Goal: Communication & Community: Share content

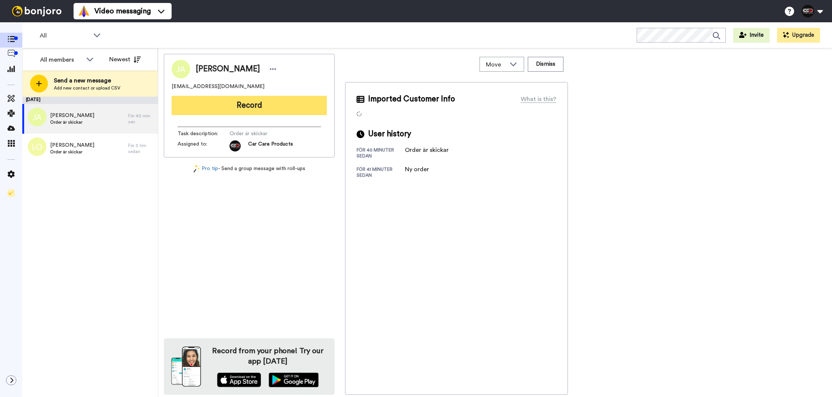
click at [193, 103] on button "Record" at bounding box center [249, 105] width 155 height 19
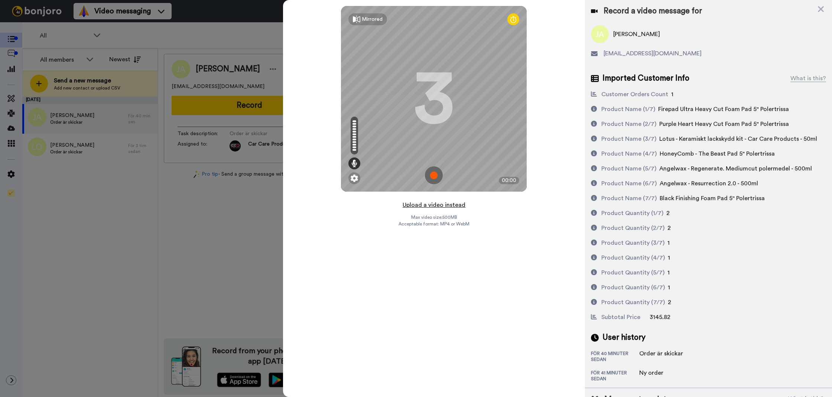
click at [405, 205] on button "Upload a video instead" at bounding box center [434, 205] width 67 height 10
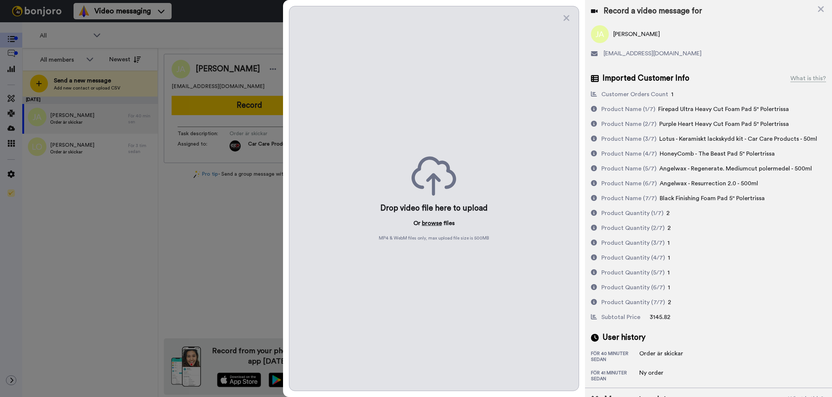
click at [441, 224] on button "browse" at bounding box center [432, 223] width 20 height 9
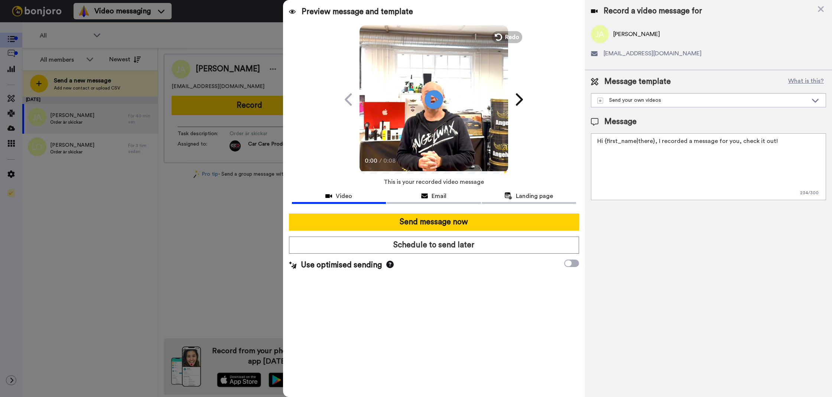
click at [644, 151] on textarea "Hi {first_name|there}, I recorded a message for you, check it out!" at bounding box center [708, 166] width 235 height 67
paste textarea "PACKET:YQ1"
type textarea "Hi {first_name|there}, I recorded a message for you, check it out!PACKET:YQ1"
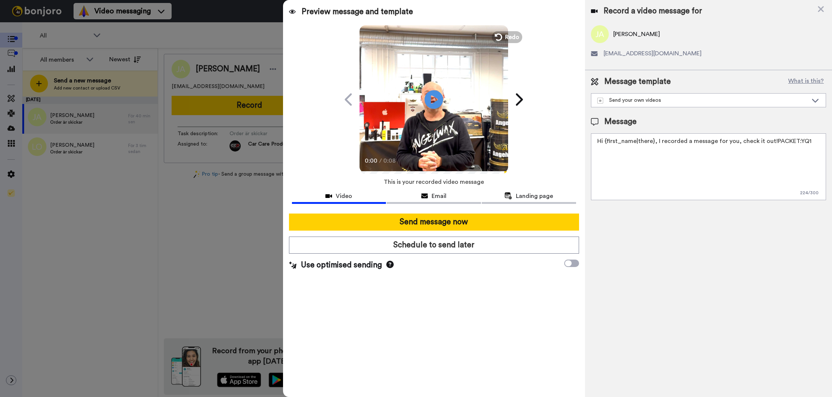
click at [644, 151] on textarea "Hi {first_name|there}, I recorded a message for you, check it out!PACKET:YQ1" at bounding box center [708, 166] width 235 height 67
type textarea "t"
click at [657, 156] on textarea "Tack för att du handlar hos oss! Välkommen åter." at bounding box center [708, 166] width 235 height 67
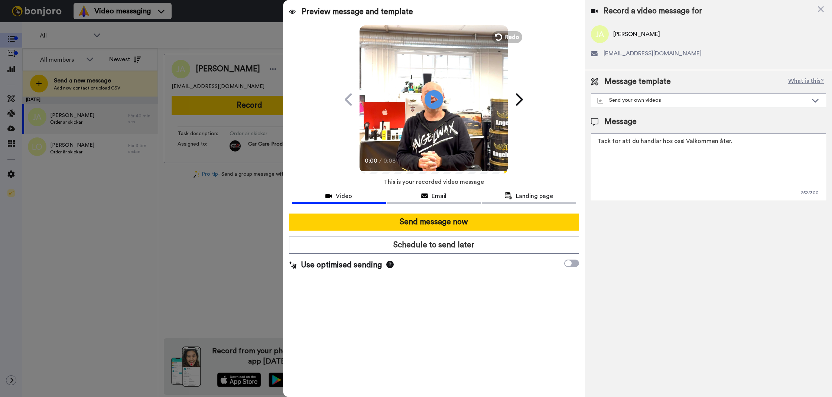
click at [657, 156] on textarea "Tack för att du handlar hos oss! Välkommen åter." at bounding box center [708, 166] width 235 height 67
type textarea "Tack för att du handlar hos oss! Välkommen åter."
click at [671, 214] on div "Record a video message for Jabir Alizade jabir.alizade@gmail.com Message templa…" at bounding box center [708, 198] width 247 height 397
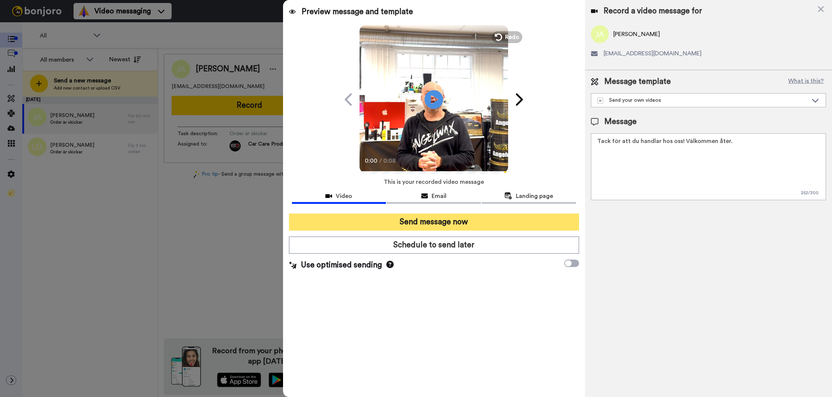
click at [559, 216] on button "Send message now" at bounding box center [434, 222] width 290 height 17
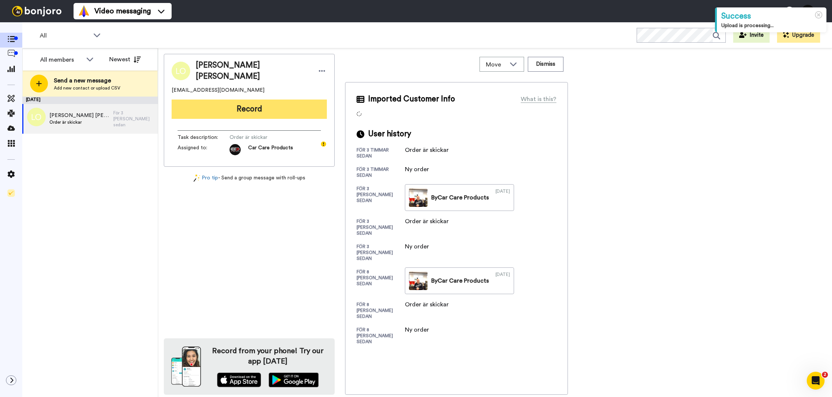
click at [259, 113] on button "Record" at bounding box center [249, 109] width 155 height 19
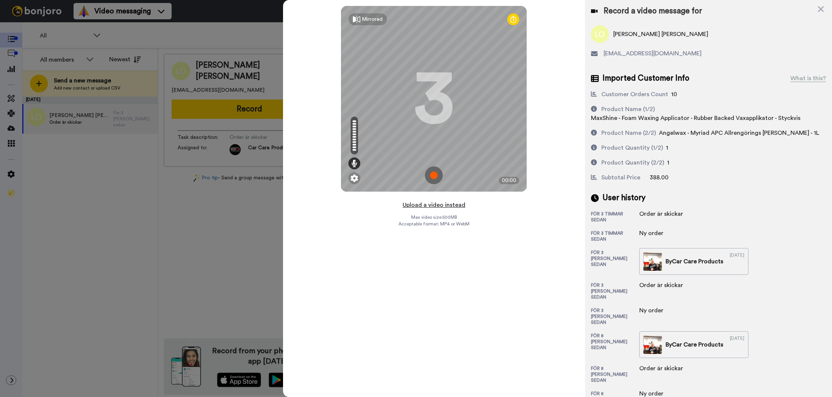
click at [410, 206] on button "Upload a video instead" at bounding box center [434, 205] width 67 height 10
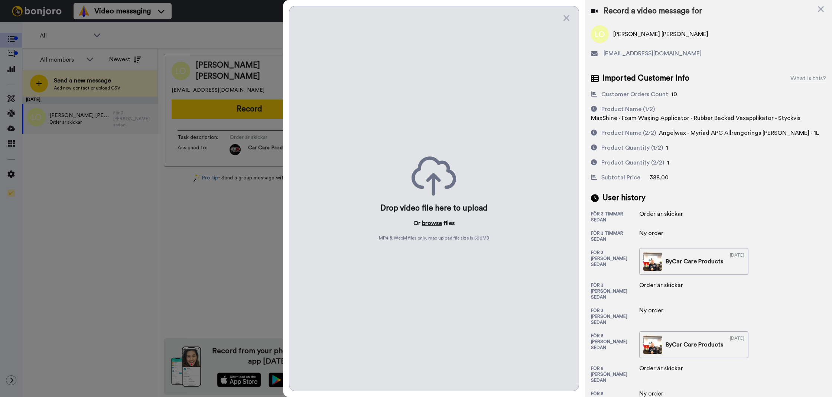
click at [435, 220] on button "browse" at bounding box center [432, 223] width 20 height 9
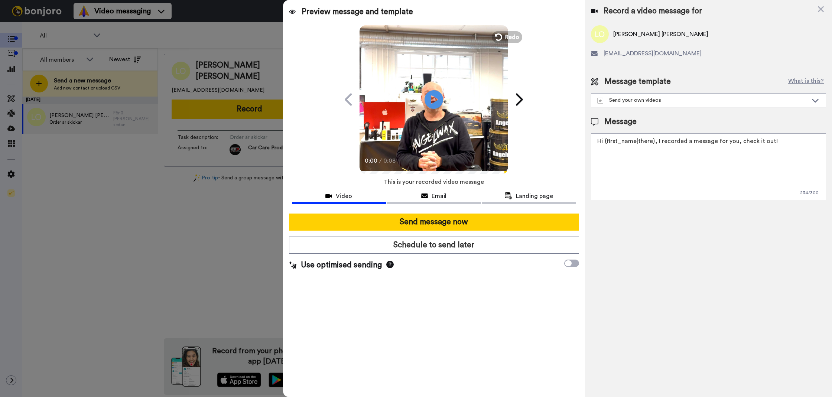
click at [661, 189] on textarea "Hi {first_name|there}, I recorded a message for you, check it out!" at bounding box center [708, 166] width 235 height 67
paste textarea "Tack för att du handlar hos oss! Välkommen åter."
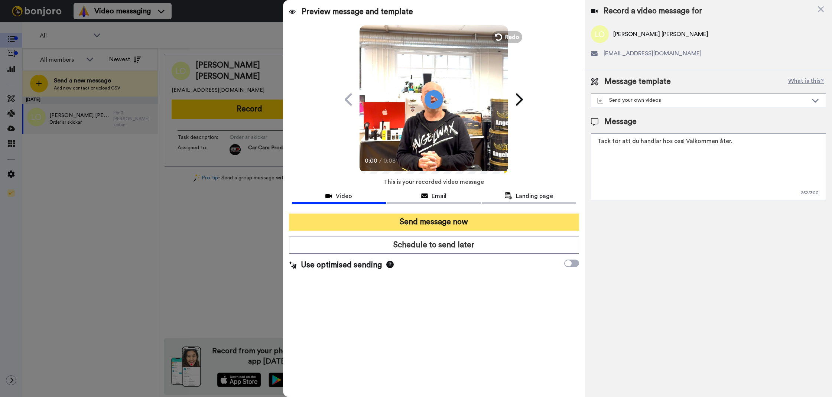
type textarea "Tack för att du handlar hos oss! Välkommen åter."
click at [531, 214] on button "Send message now" at bounding box center [434, 222] width 290 height 17
